Goal: Task Accomplishment & Management: Manage account settings

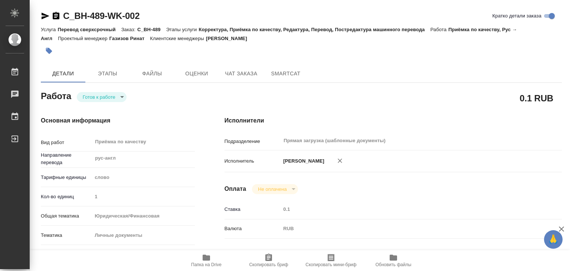
scroll to position [4, 0]
type textarea "x"
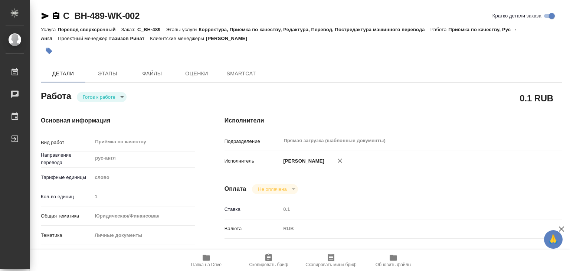
type textarea "x"
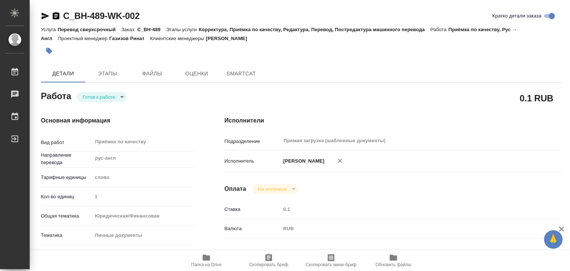
type textarea "x"
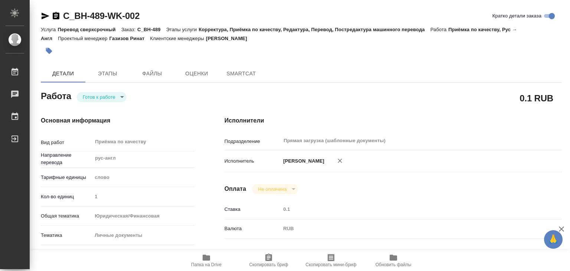
type textarea "x"
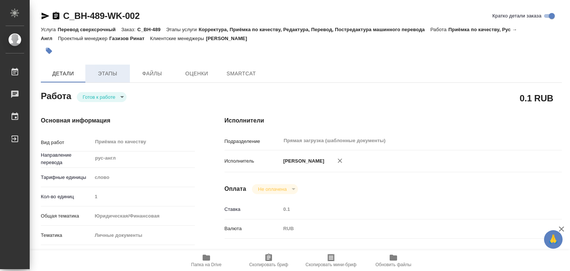
type textarea "x"
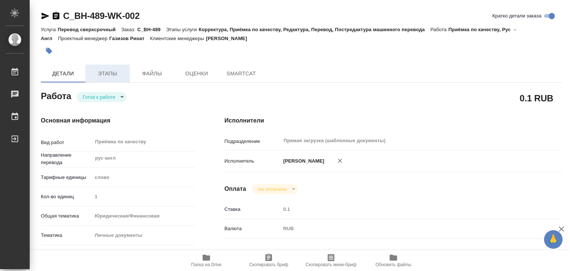
type textarea "x"
click at [99, 66] on button "Этапы" at bounding box center [107, 74] width 45 height 18
type textarea "x"
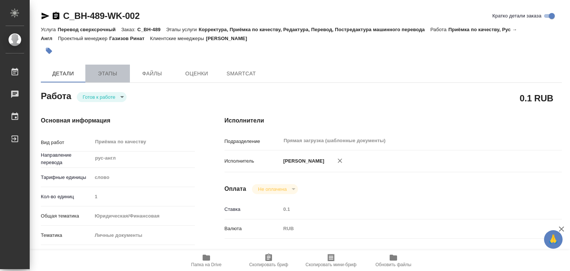
type textarea "x"
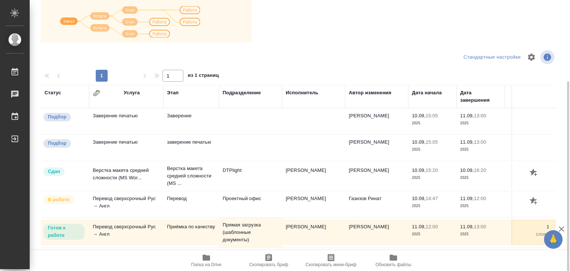
scroll to position [4, 0]
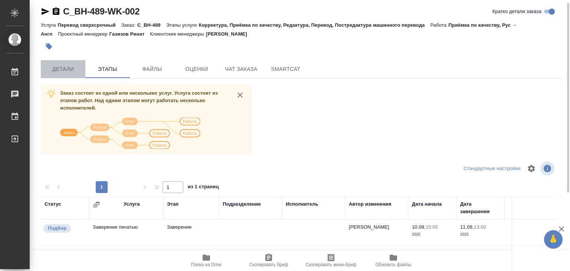
click at [59, 68] on span "Детали" at bounding box center [63, 69] width 36 height 9
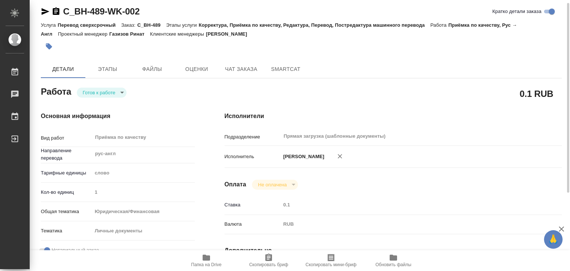
type textarea "x"
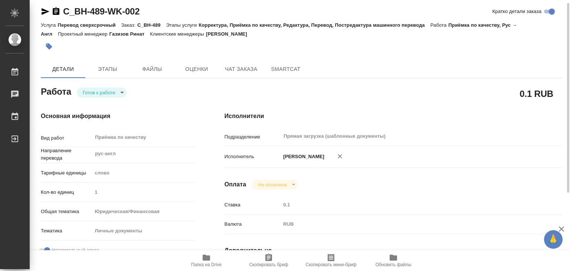
type textarea "x"
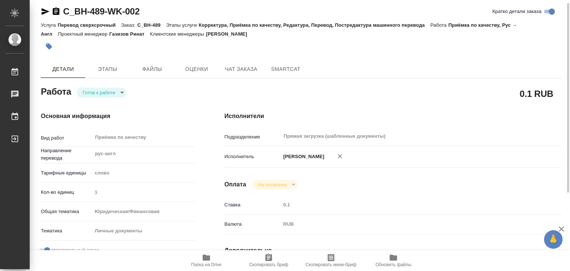
type textarea "x"
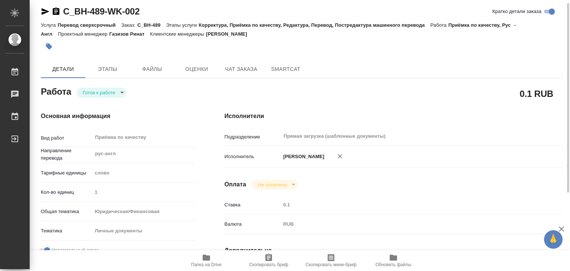
type textarea "x"
